Goal: Task Accomplishment & Management: Manage account settings

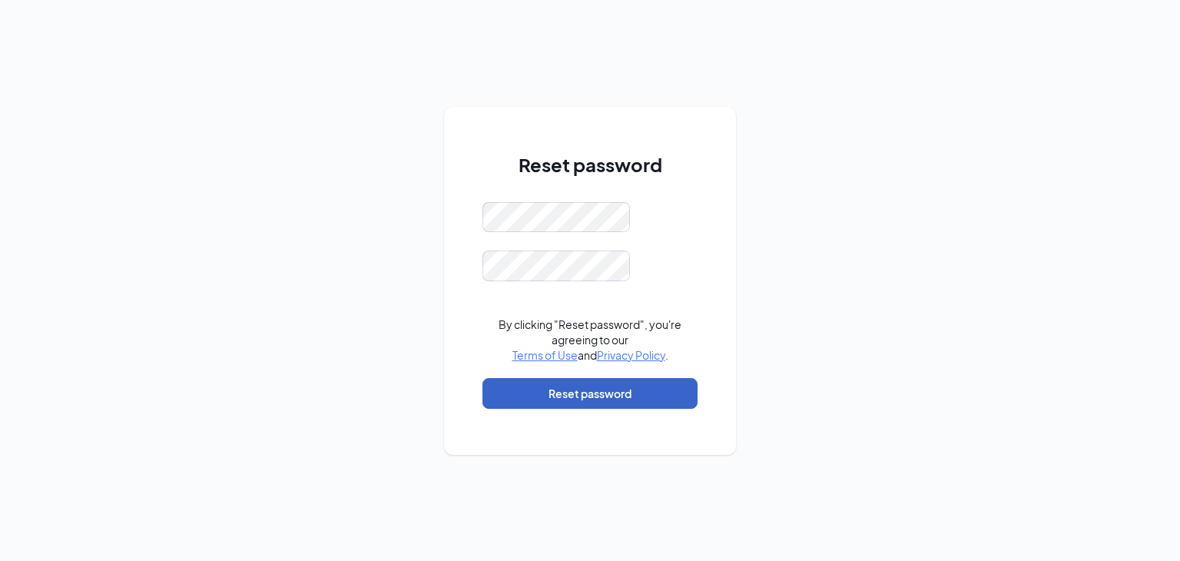
click at [608, 393] on button "Reset password" at bounding box center [589, 393] width 215 height 31
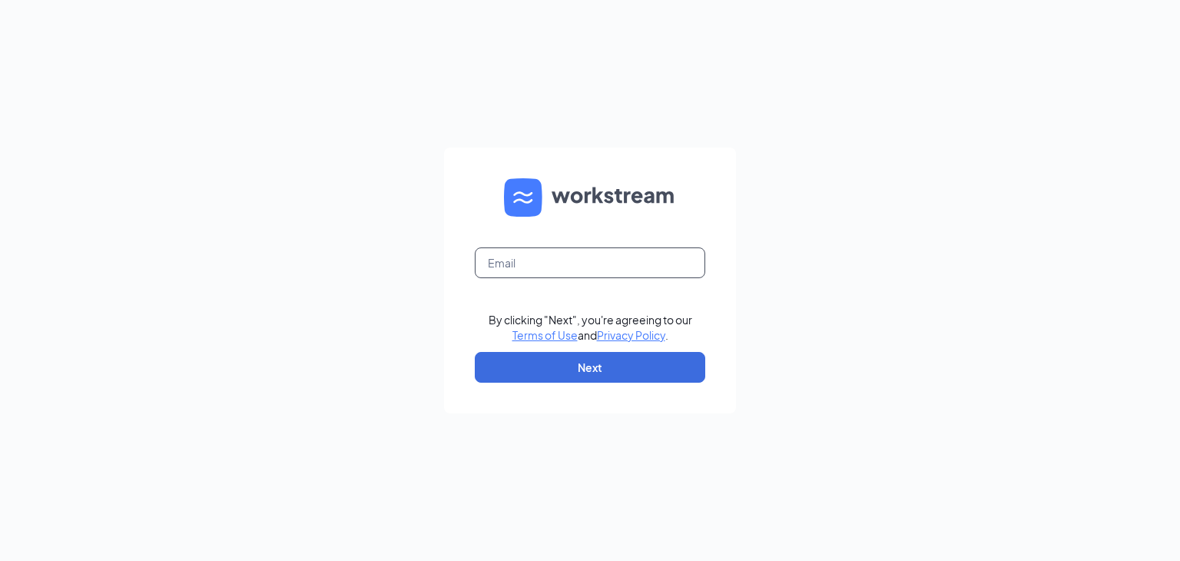
click at [533, 274] on input "text" at bounding box center [590, 262] width 230 height 31
type input "erik.willbrandt@kingcounty.gov"
click at [604, 350] on form "erik.willbrandt@kingcounty.gov By clicking "Next", you're agreeing to our Terms…" at bounding box center [590, 280] width 292 height 266
click at [600, 357] on button "Next" at bounding box center [590, 367] width 230 height 31
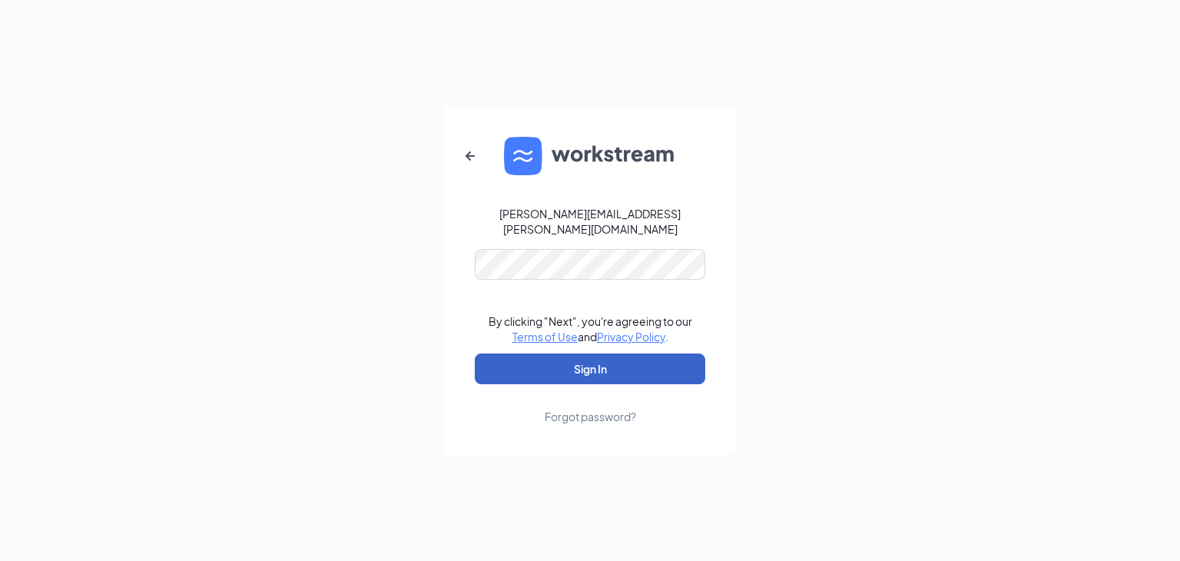
click at [595, 354] on button "Sign In" at bounding box center [590, 368] width 230 height 31
